Goal: Obtain resource: Download file/media

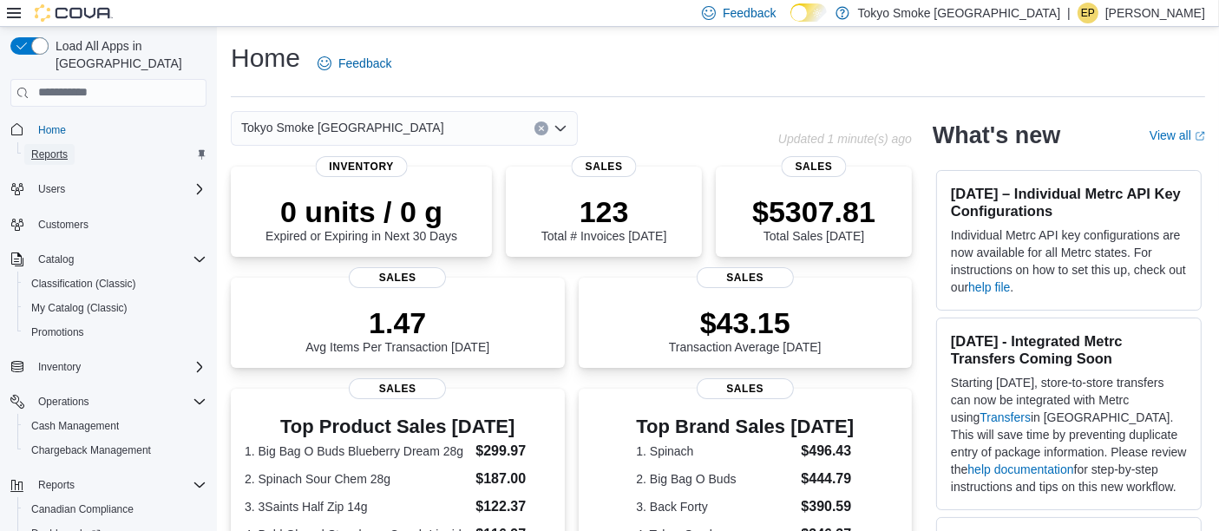
click at [54, 148] on span "Reports" at bounding box center [49, 155] width 36 height 14
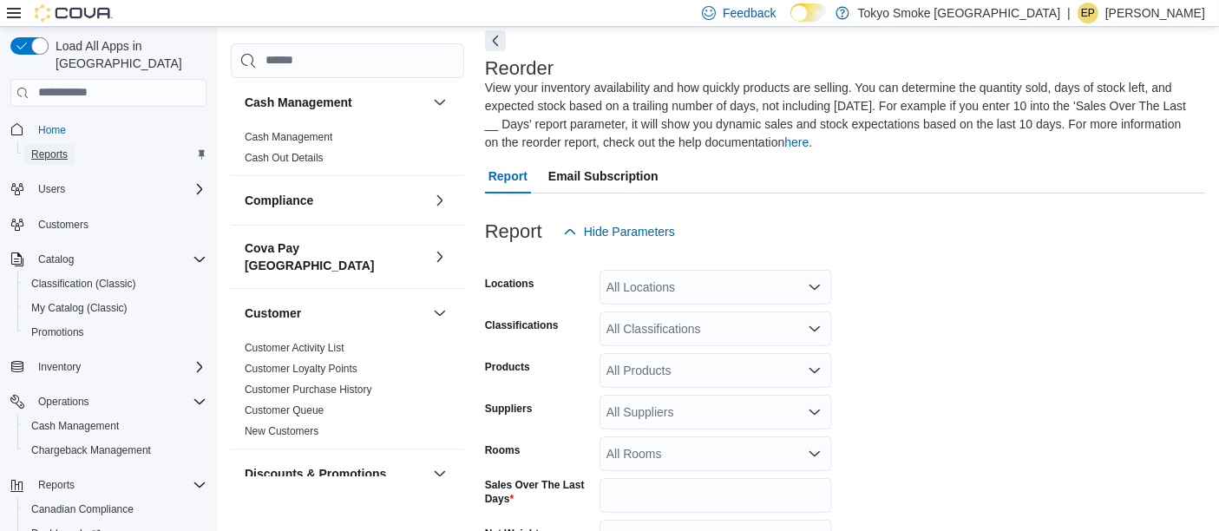
scroll to position [94, 0]
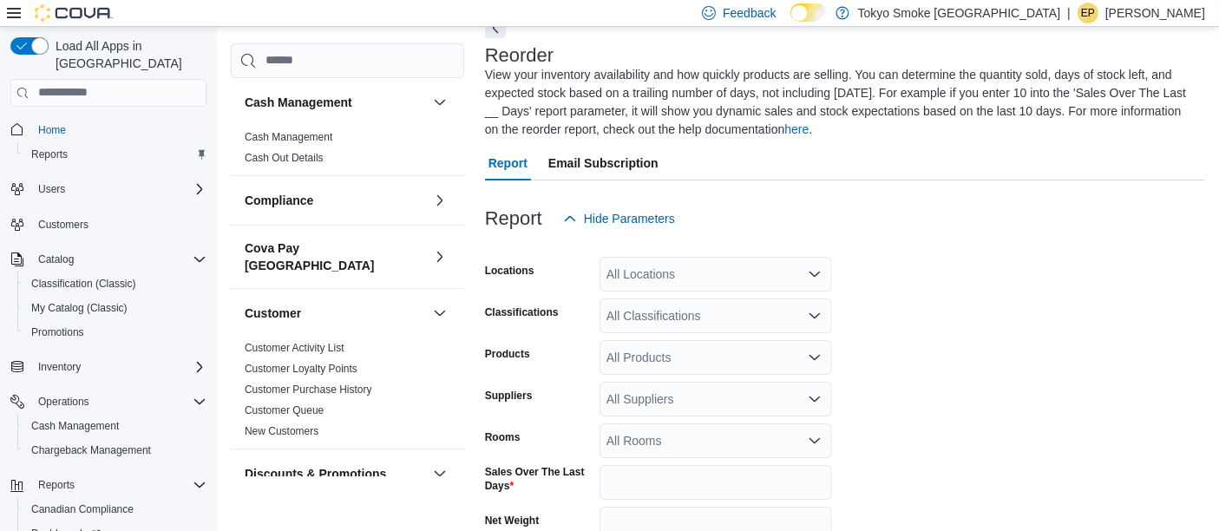
click at [665, 316] on div "All Classifications" at bounding box center [716, 315] width 233 height 35
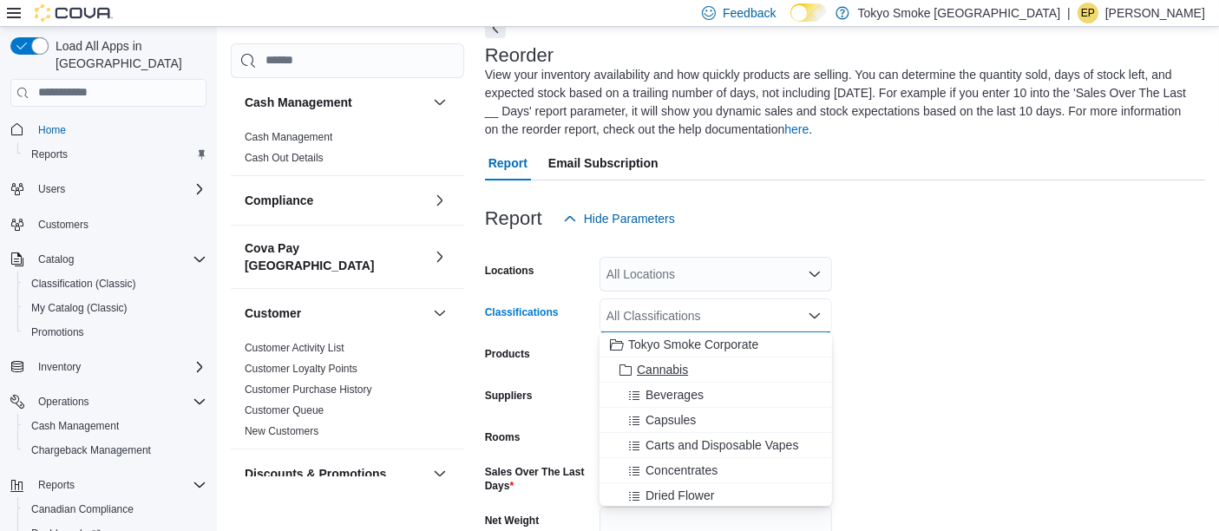
click at [690, 371] on div "Cannabis" at bounding box center [716, 369] width 212 height 17
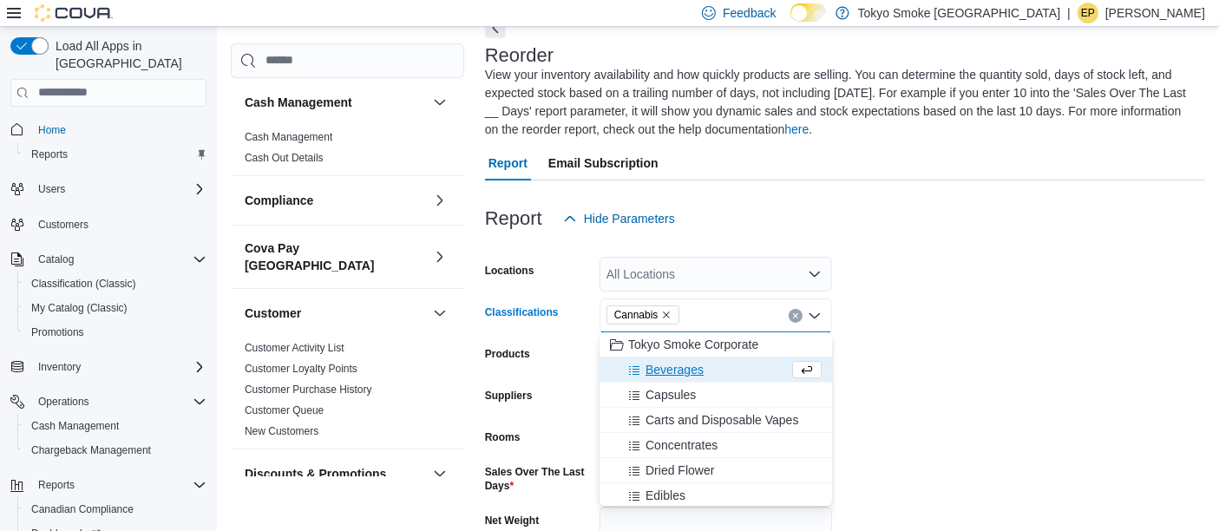
drag, startPoint x: 970, startPoint y: 368, endPoint x: 882, endPoint y: 348, distance: 90.7
click at [970, 368] on form "Locations All Locations Classifications Cannabis Combo box. Selected. Cannabis.…" at bounding box center [845, 450] width 720 height 429
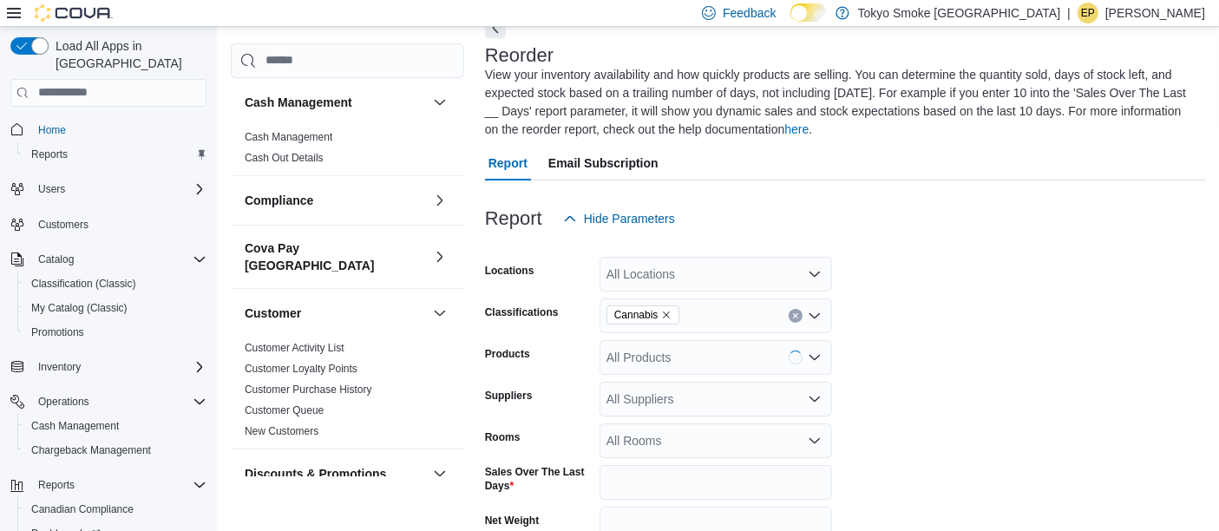
click at [672, 277] on div "All Locations" at bounding box center [716, 274] width 233 height 35
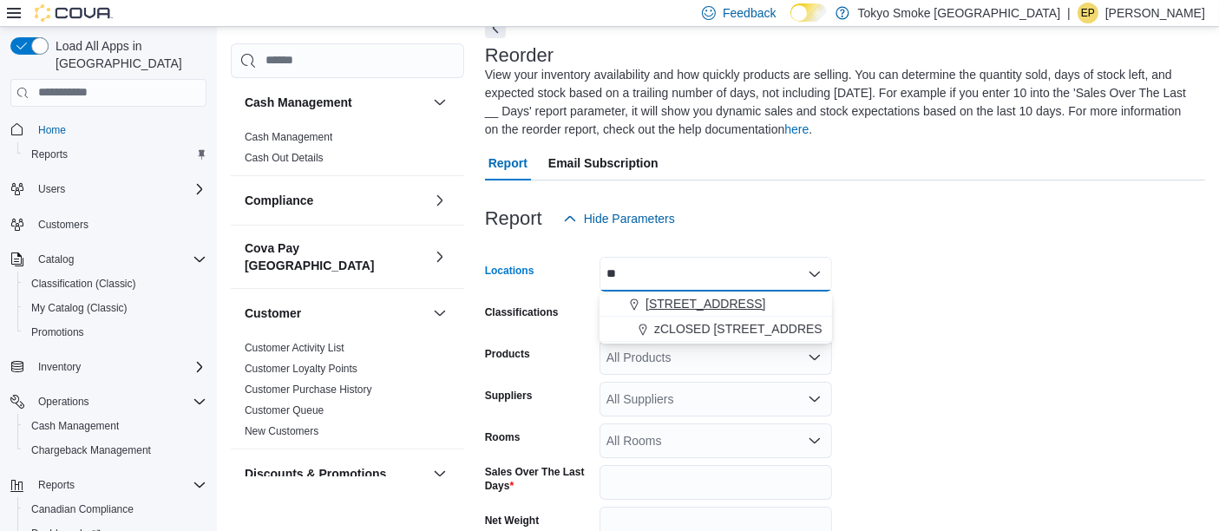
type input "**"
click at [677, 295] on span "[STREET_ADDRESS]" at bounding box center [706, 303] width 120 height 17
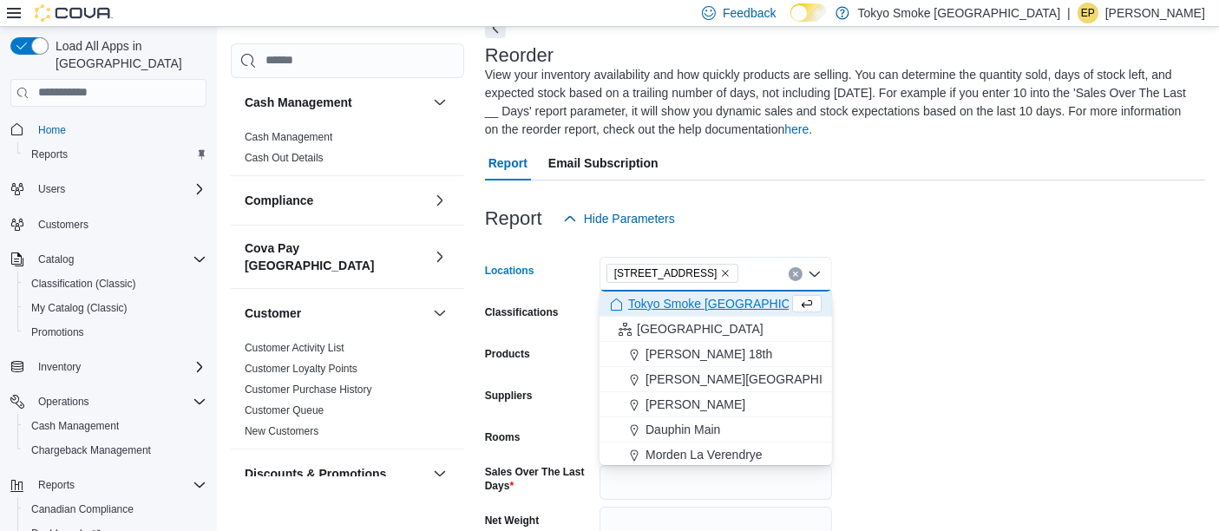
click at [929, 323] on form "Locations [STREET_ADDRESS] Selected. [STREET_ADDRESS] Press Backspace to delete…" at bounding box center [845, 450] width 720 height 429
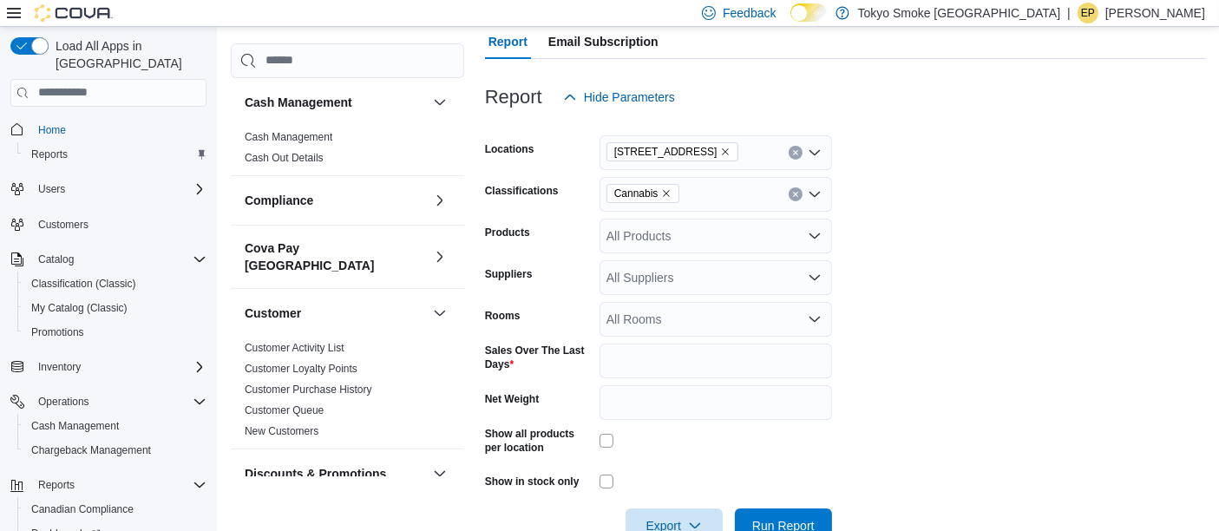
scroll to position [260, 0]
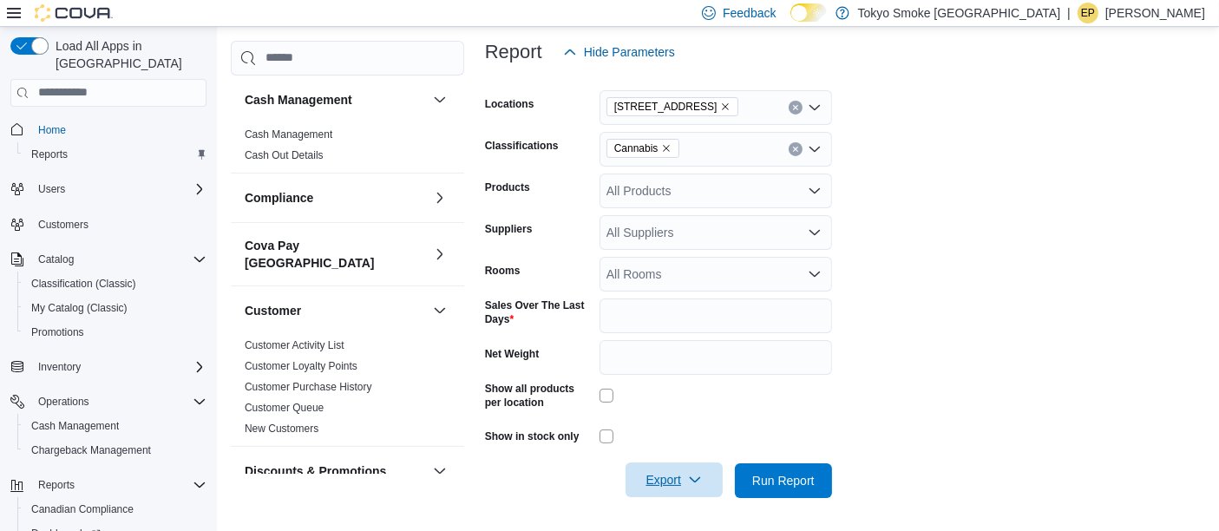
click at [672, 465] on span "Export" at bounding box center [674, 479] width 76 height 35
click at [692, 377] on span "Export to Excel" at bounding box center [677, 375] width 78 height 14
click at [1112, 291] on form "Locations [STREET_ADDRESS] Products All Products Suppliers All Suppliers Rooms …" at bounding box center [845, 283] width 720 height 429
click at [720, 102] on icon "Remove 450 Yonge St from selection in this group" at bounding box center [725, 107] width 10 height 10
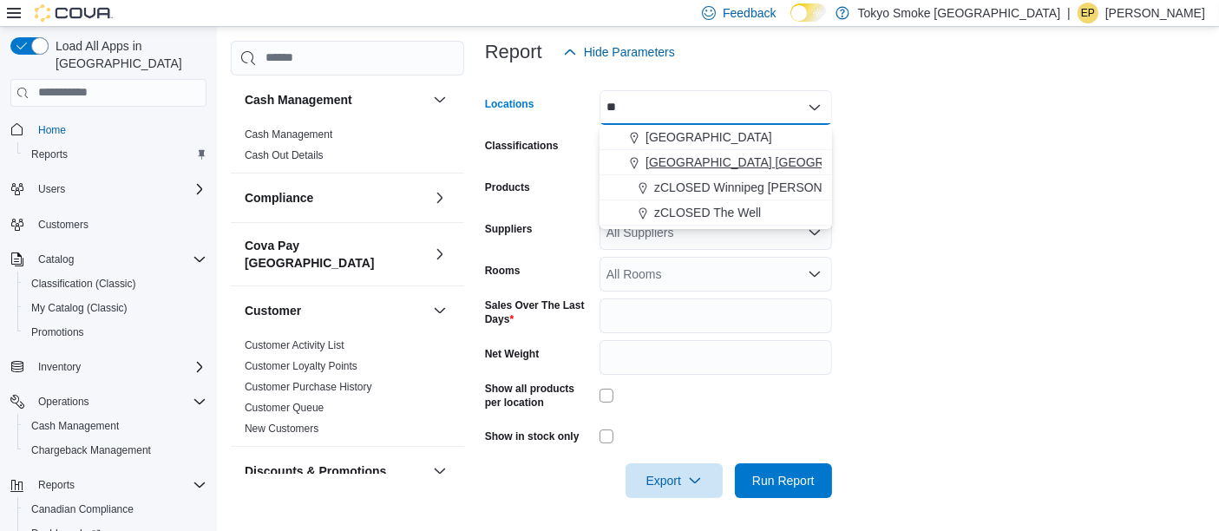
type input "**"
click at [686, 163] on span "[GEOGRAPHIC_DATA] [GEOGRAPHIC_DATA]" at bounding box center [774, 162] width 256 height 17
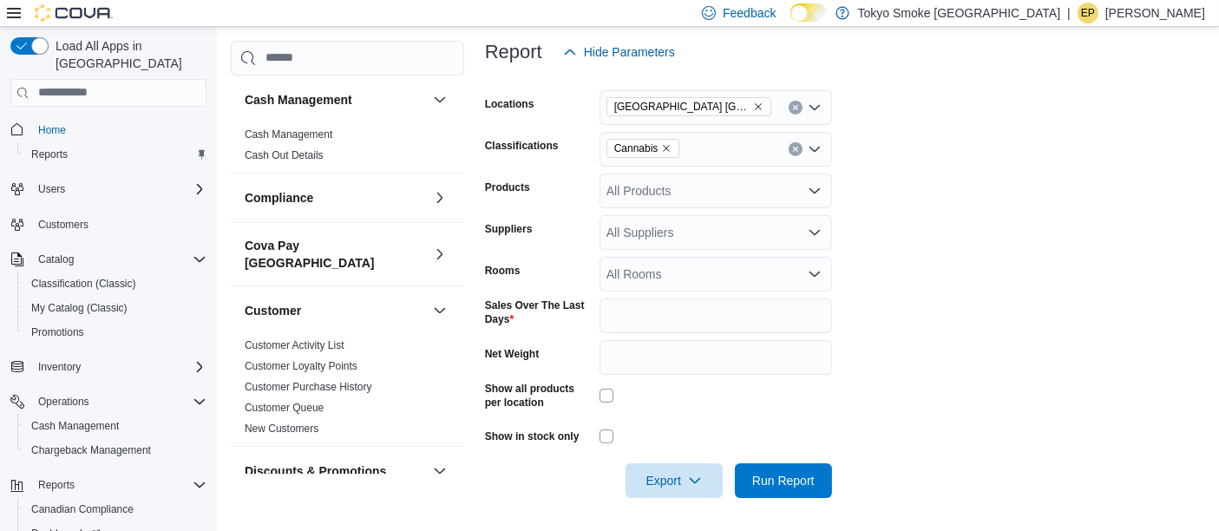
click at [1059, 227] on form "Locations [GEOGRAPHIC_DATA] [GEOGRAPHIC_DATA] Classifications Cannabis Products…" at bounding box center [845, 283] width 720 height 429
click at [692, 499] on div at bounding box center [845, 508] width 720 height 21
click at [692, 489] on span "Export" at bounding box center [674, 479] width 76 height 35
click at [713, 373] on span "Export to Excel" at bounding box center [677, 375] width 78 height 14
click at [891, 376] on form "Locations [GEOGRAPHIC_DATA] [GEOGRAPHIC_DATA] Classifications Cannabis Products…" at bounding box center [845, 283] width 720 height 429
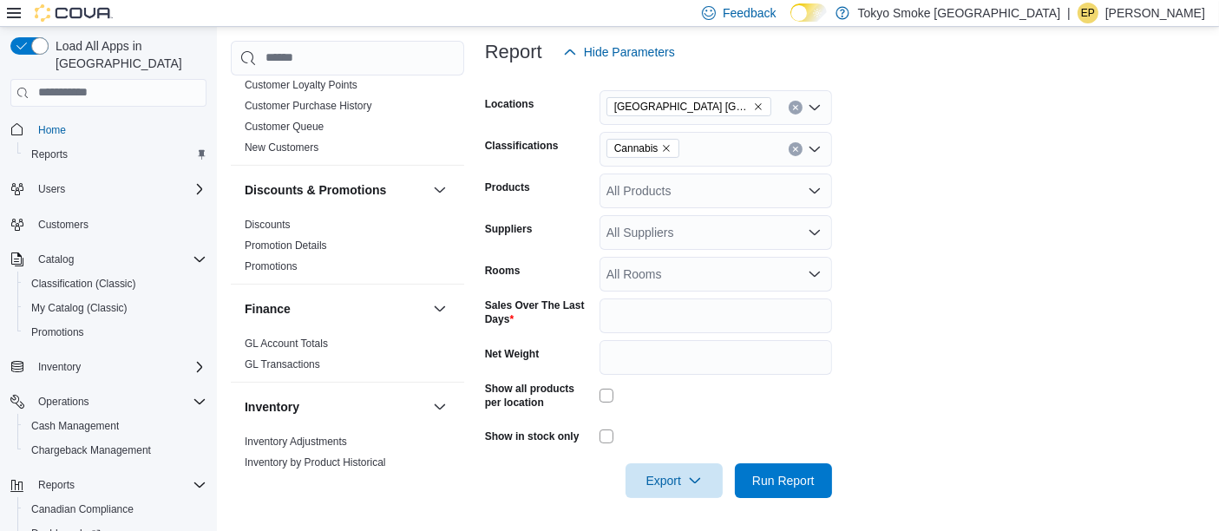
scroll to position [578, 0]
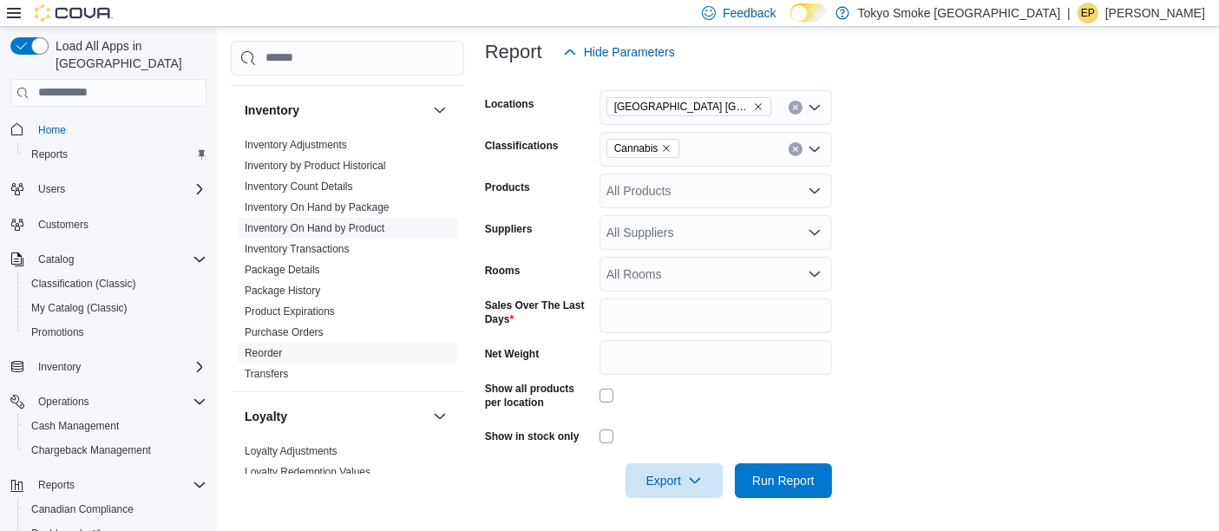
click at [343, 222] on link "Inventory On Hand by Product" at bounding box center [315, 228] width 140 height 12
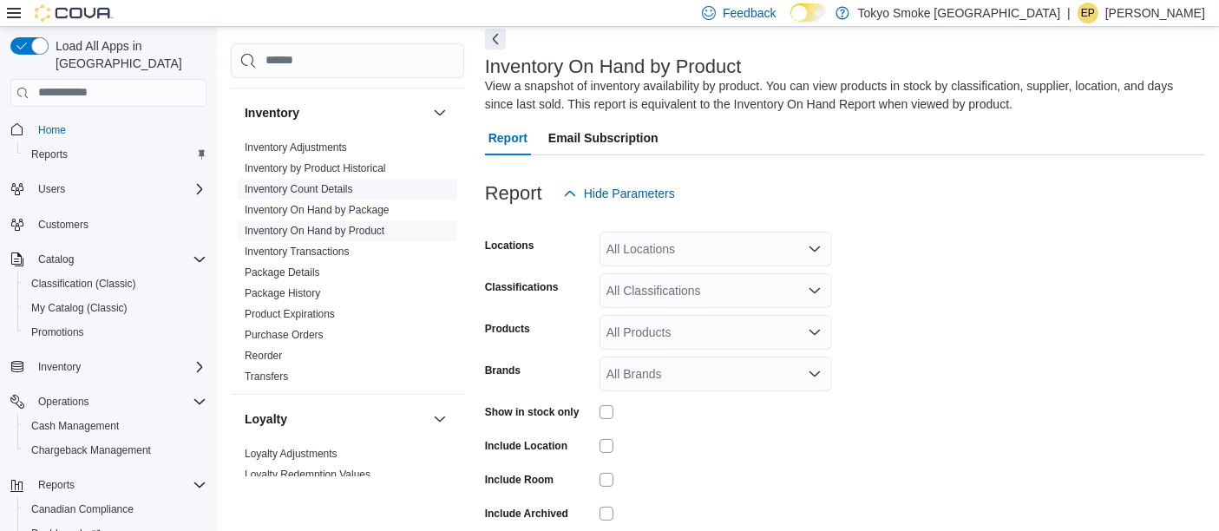
scroll to position [57, 0]
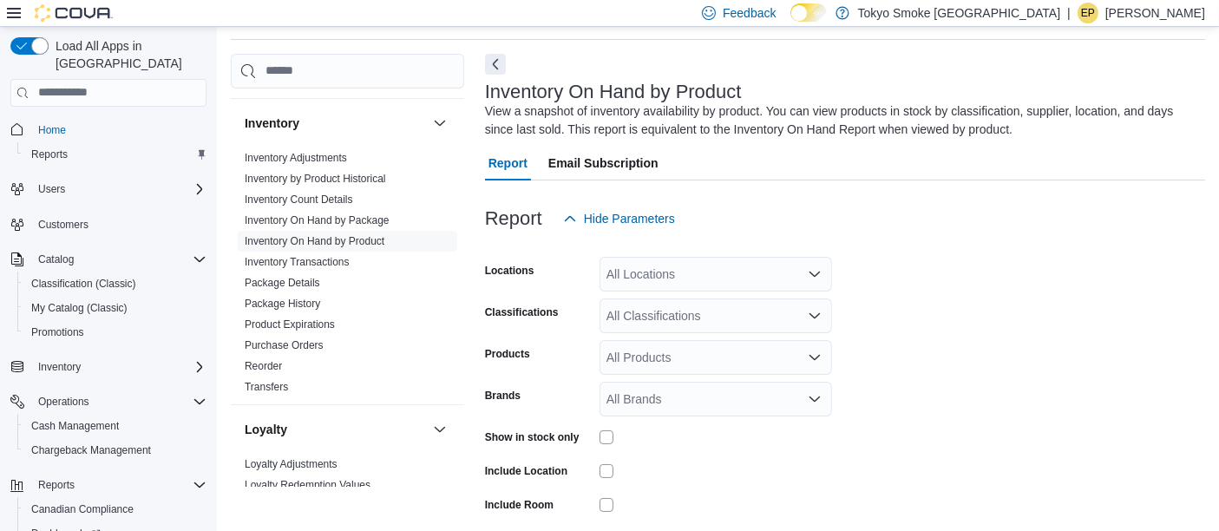
click at [696, 275] on div "All Locations" at bounding box center [716, 274] width 233 height 35
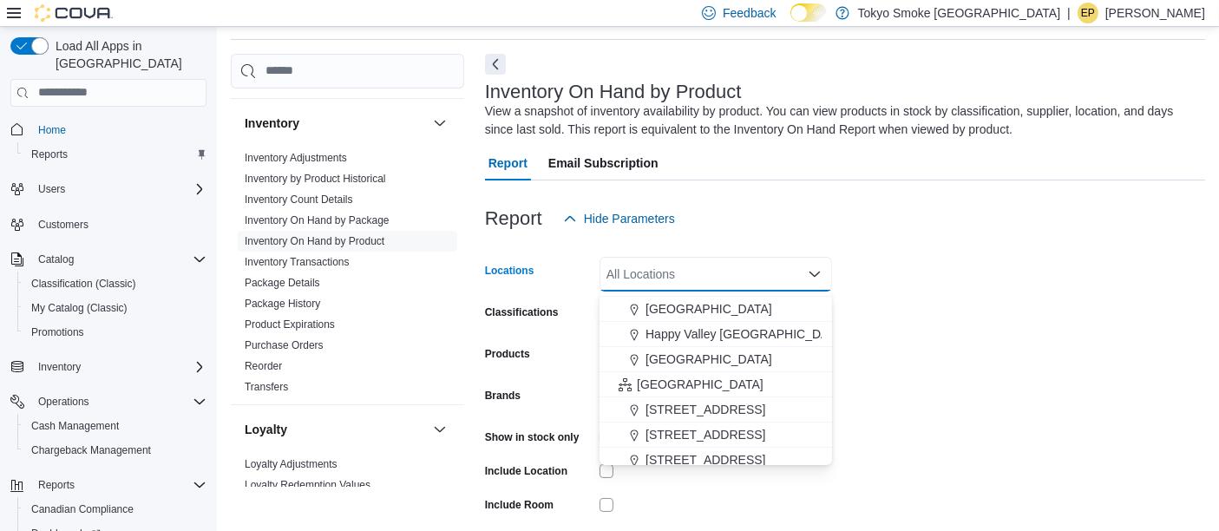
scroll to position [385, 0]
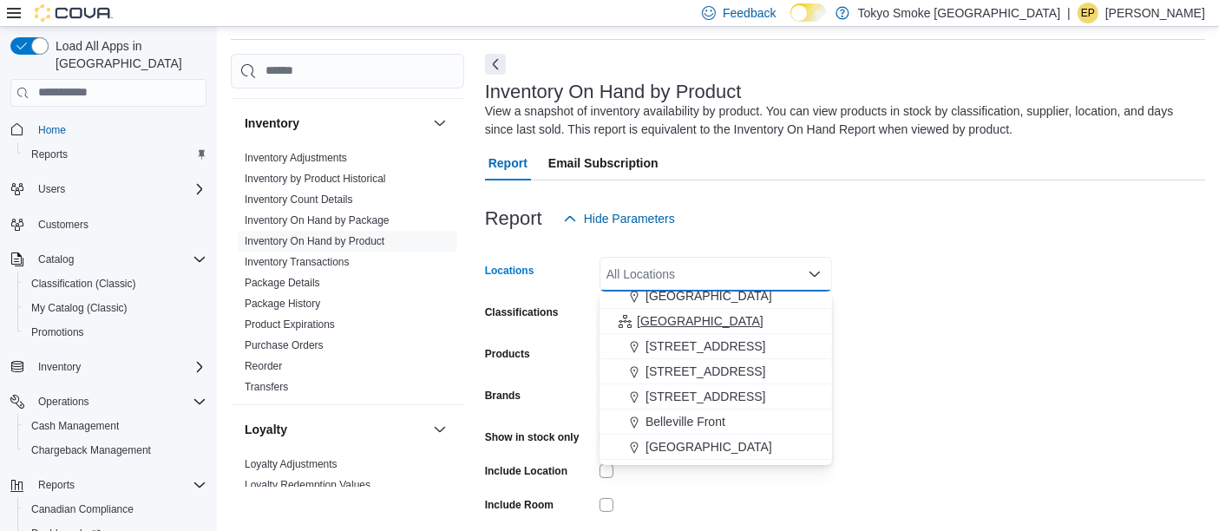
click at [685, 328] on button "[GEOGRAPHIC_DATA]" at bounding box center [716, 321] width 233 height 25
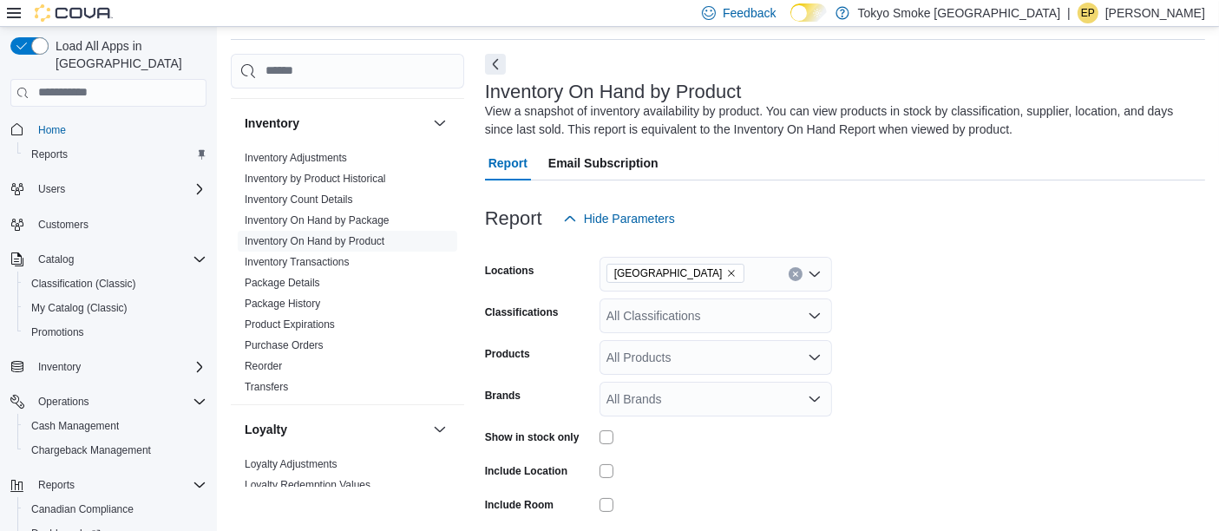
click at [1026, 293] on form "Locations [GEOGRAPHIC_DATA] Classifications All Classifications Products All Pr…" at bounding box center [845, 418] width 720 height 364
click at [661, 318] on div "All Classifications" at bounding box center [716, 315] width 233 height 35
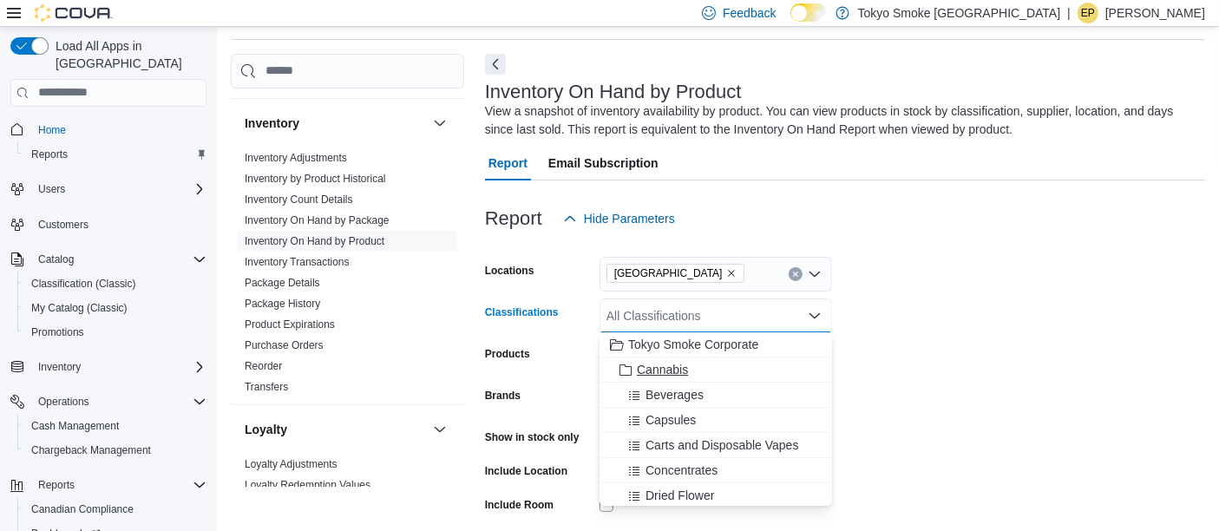
click at [670, 375] on span "Cannabis" at bounding box center [662, 369] width 51 height 17
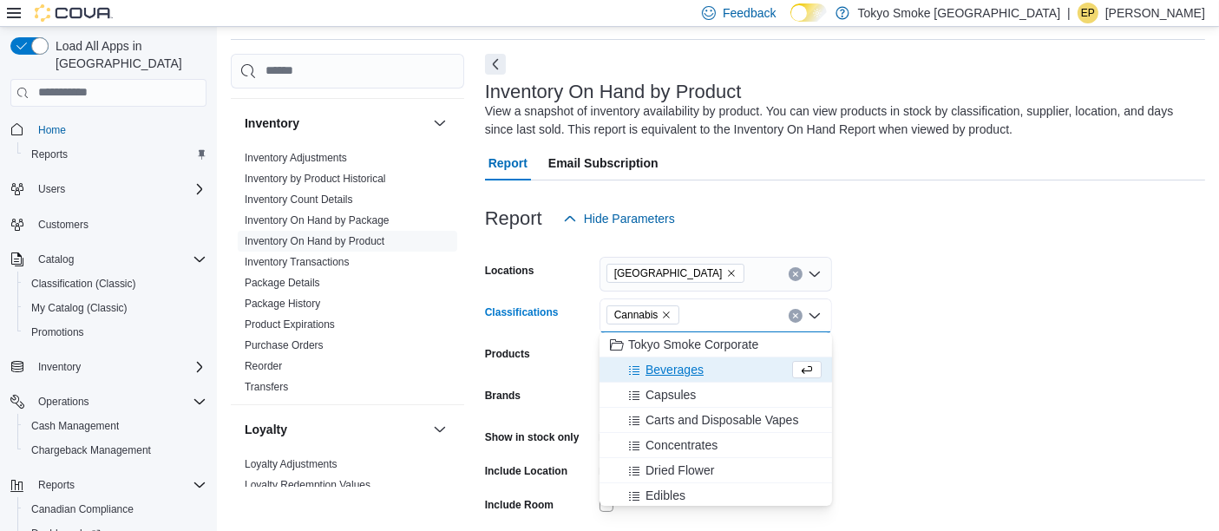
click at [1088, 332] on form "Locations [GEOGRAPHIC_DATA] Classifications Cannabis Combo box. Selected. Canna…" at bounding box center [845, 418] width 720 height 364
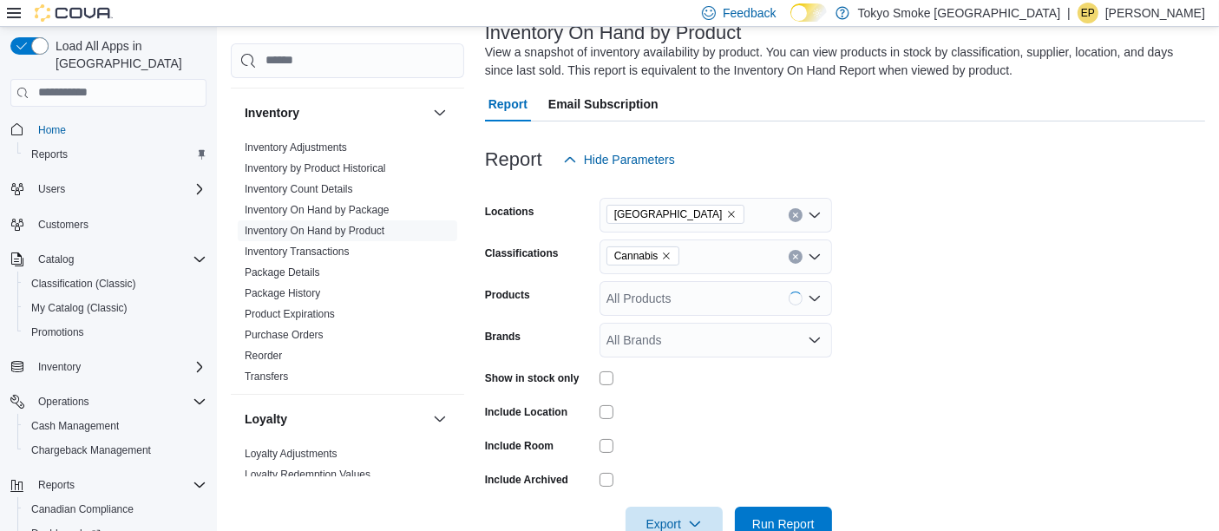
scroll to position [160, 0]
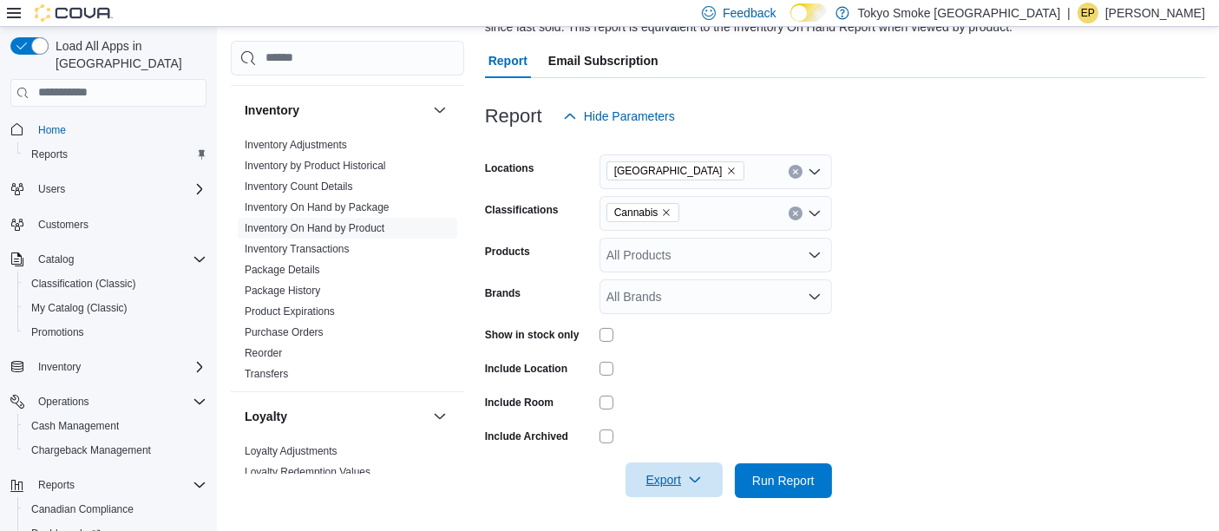
click at [685, 482] on span "Export" at bounding box center [674, 479] width 76 height 35
click at [698, 372] on span "Export to Excel" at bounding box center [677, 376] width 78 height 14
click at [1043, 250] on form "Locations [GEOGRAPHIC_DATA] Classifications Cannabis Products All Products Bran…" at bounding box center [845, 316] width 720 height 364
click at [890, 164] on form "Locations [GEOGRAPHIC_DATA] Classifications Cannabis Products All Products Bran…" at bounding box center [845, 316] width 720 height 364
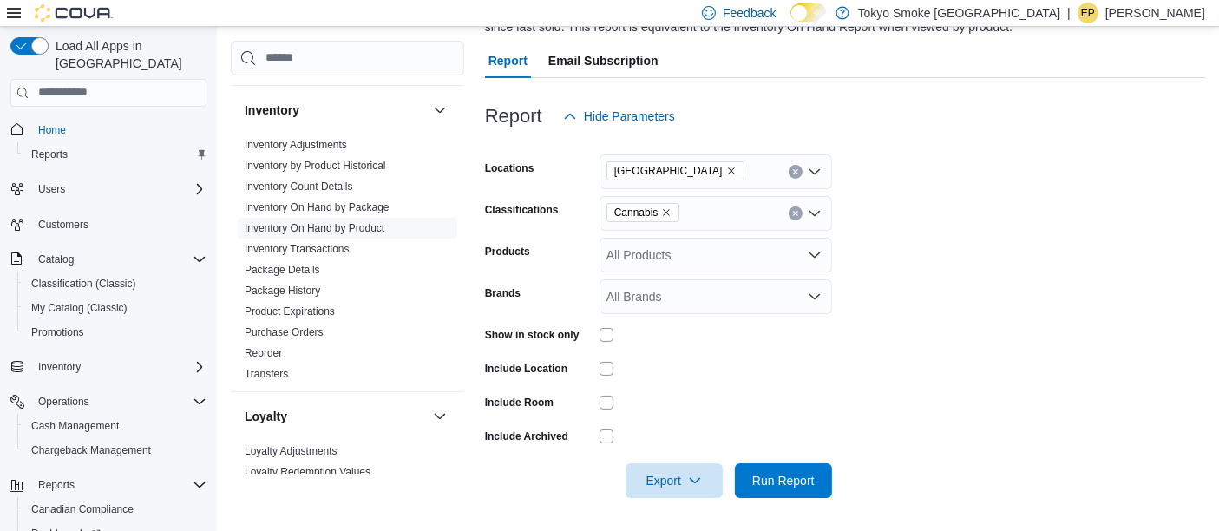
click at [886, 385] on form "Locations [GEOGRAPHIC_DATA] Classifications Cannabis Products All Products Bran…" at bounding box center [845, 316] width 720 height 364
click at [886, 384] on form "Locations [GEOGRAPHIC_DATA] Classifications Cannabis Products All Products Bran…" at bounding box center [845, 316] width 720 height 364
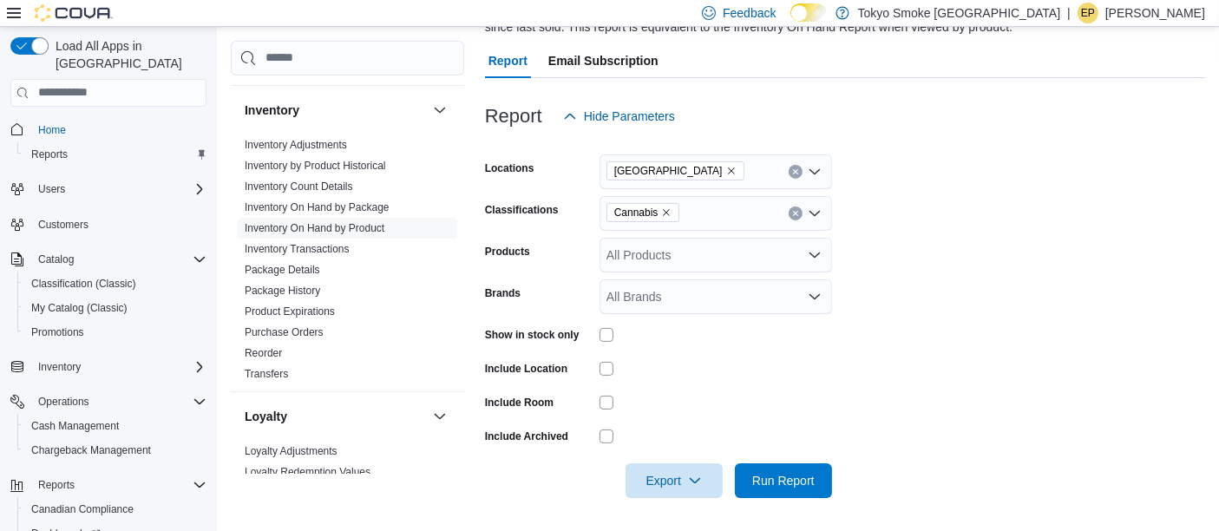
click at [886, 384] on form "Locations [GEOGRAPHIC_DATA] Classifications Cannabis Products All Products Bran…" at bounding box center [845, 316] width 720 height 364
click at [1017, 267] on form "Locations [GEOGRAPHIC_DATA] Classifications Cannabis Products All Products Bran…" at bounding box center [845, 316] width 720 height 364
click at [1185, 321] on form "Locations [GEOGRAPHIC_DATA] Classifications Cannabis Products All Products Bran…" at bounding box center [845, 316] width 720 height 364
click at [1143, 311] on form "Locations [GEOGRAPHIC_DATA] Classifications Cannabis Products All Products Bran…" at bounding box center [845, 316] width 720 height 364
click at [999, 351] on form "Locations [GEOGRAPHIC_DATA] Classifications Cannabis Products All Products Bran…" at bounding box center [845, 316] width 720 height 364
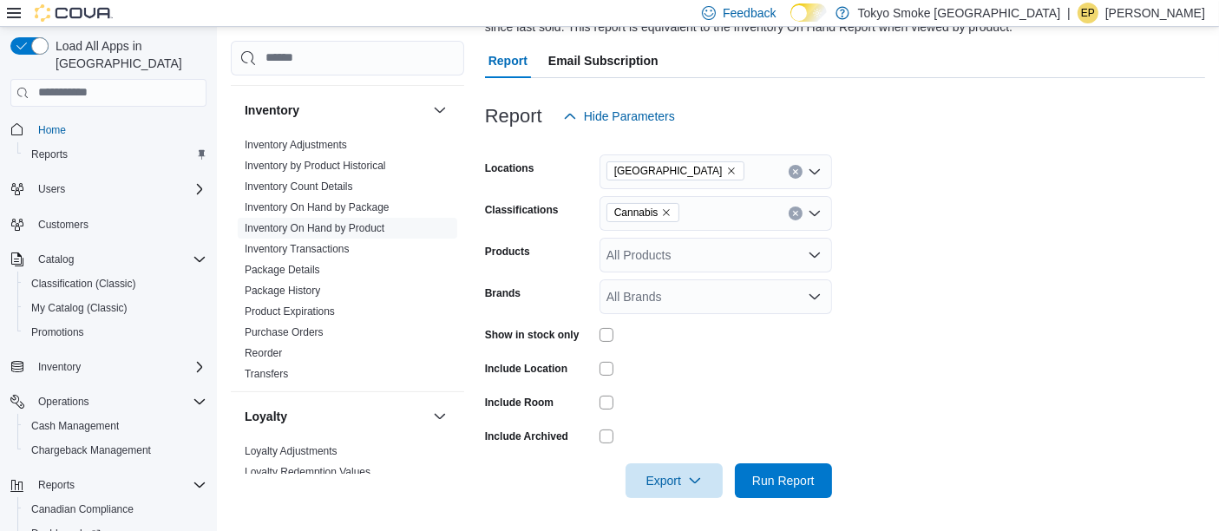
click at [946, 236] on form "Locations [GEOGRAPHIC_DATA] Classifications Cannabis Products All Products Bran…" at bounding box center [845, 316] width 720 height 364
click at [944, 203] on form "Locations [GEOGRAPHIC_DATA] Classifications Cannabis Products All Products Bran…" at bounding box center [845, 316] width 720 height 364
click at [1036, 251] on form "Locations [GEOGRAPHIC_DATA] Classifications Cannabis Products All Products Bran…" at bounding box center [845, 316] width 720 height 364
